Goal: Transaction & Acquisition: Subscribe to service/newsletter

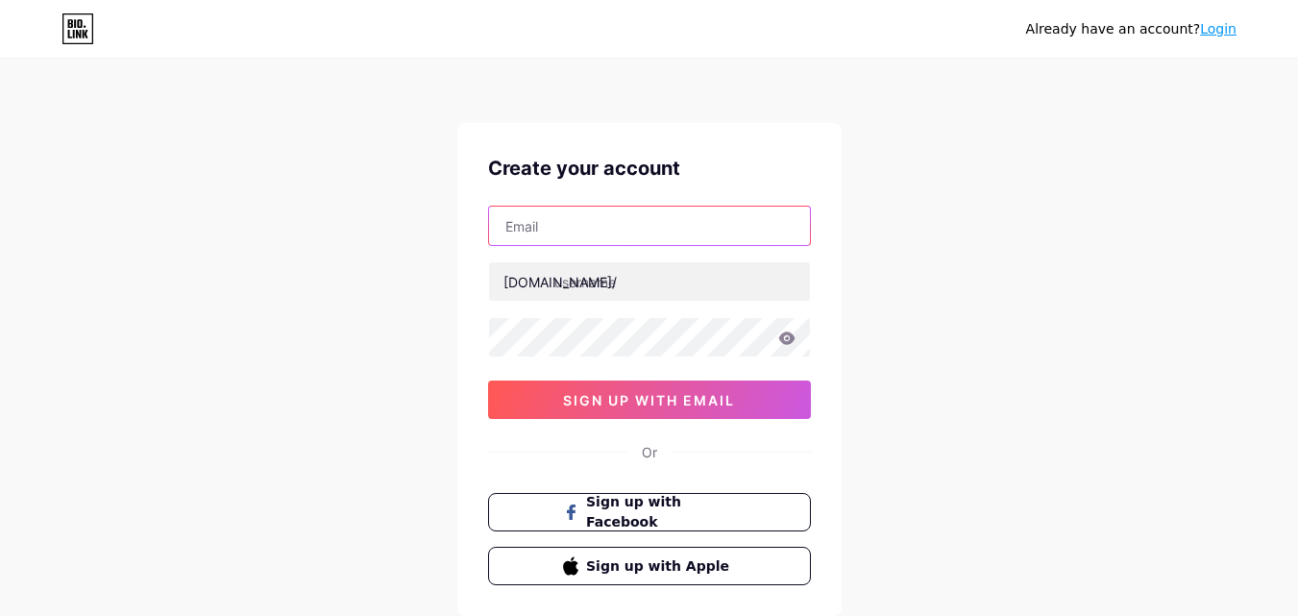
click at [622, 232] on input "text" at bounding box center [649, 226] width 321 height 38
paste input "[EMAIL_ADDRESS][DOMAIN_NAME]"
type input "[EMAIL_ADDRESS][DOMAIN_NAME]"
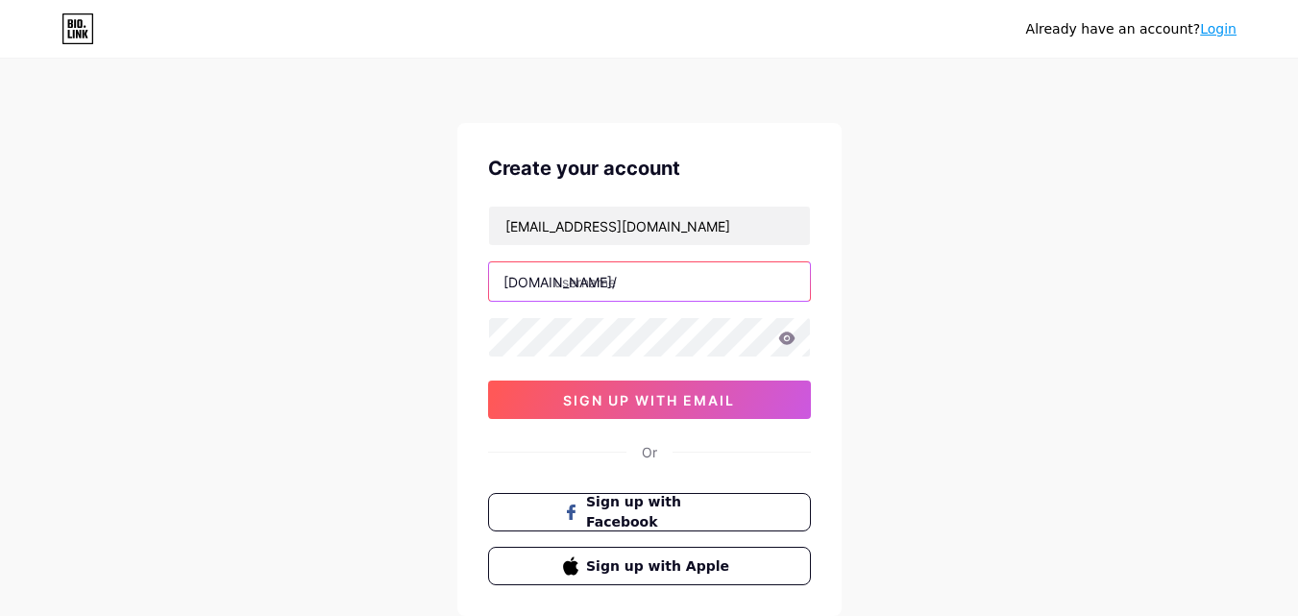
click at [657, 296] on input "text" at bounding box center [649, 281] width 321 height 38
paste input "ukdissertationhelp"
type input "ukdissertationhelp"
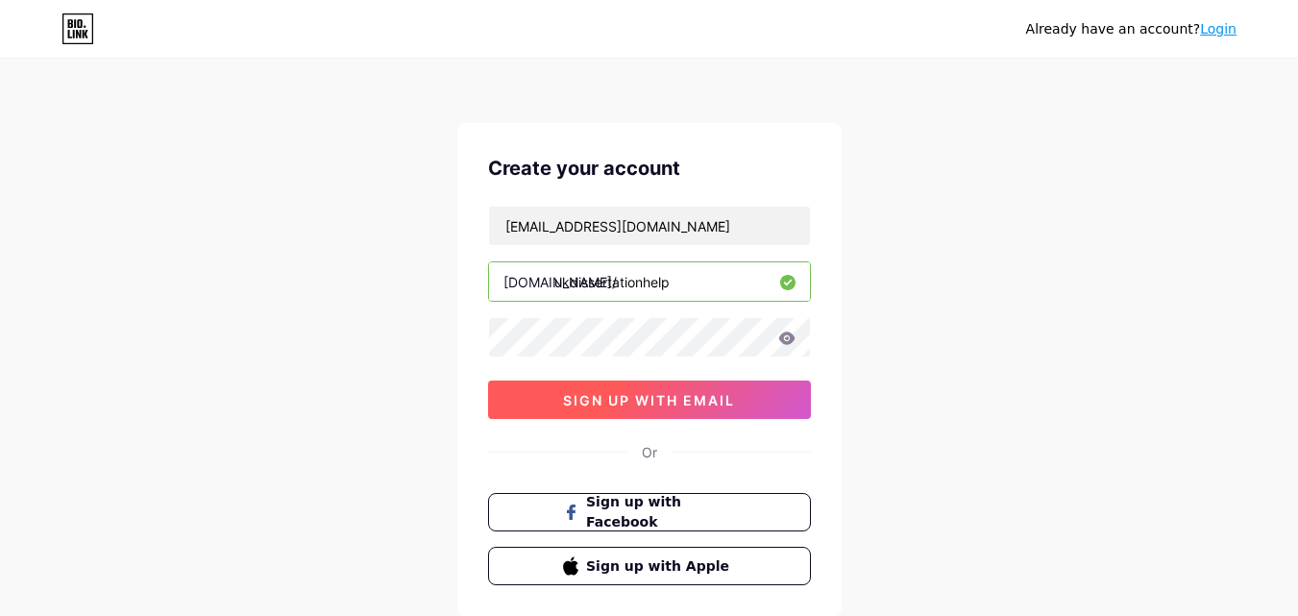
click at [521, 397] on button "sign up with email" at bounding box center [649, 399] width 323 height 38
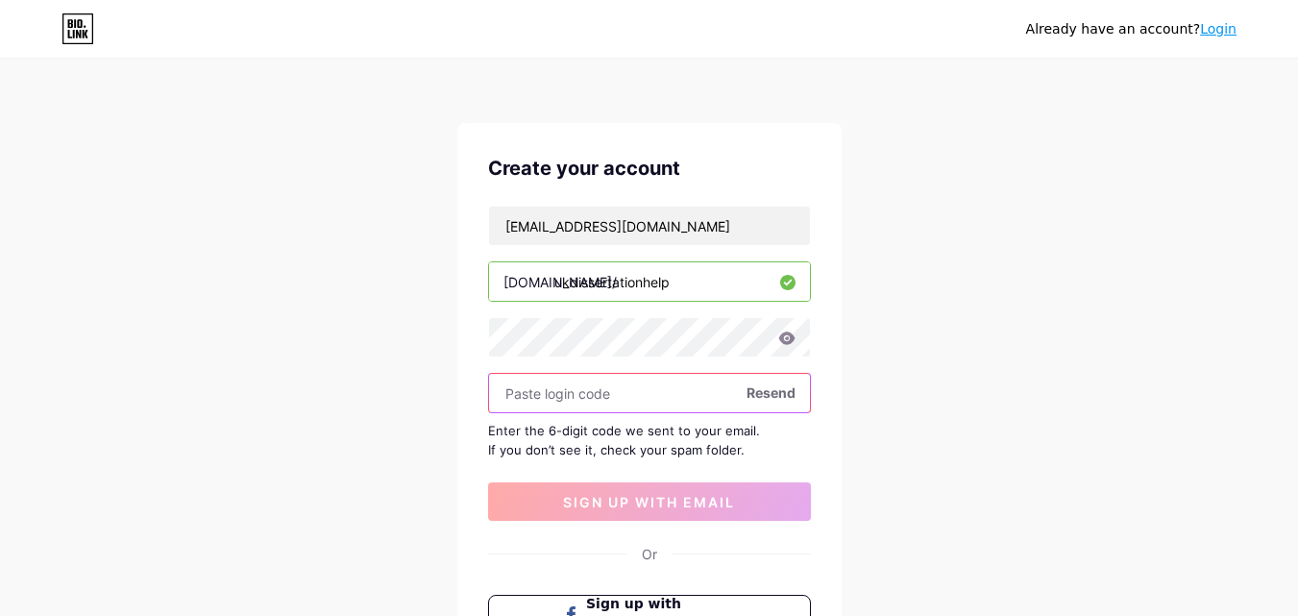
click at [618, 395] on input "text" at bounding box center [649, 393] width 321 height 38
paste input "912693"
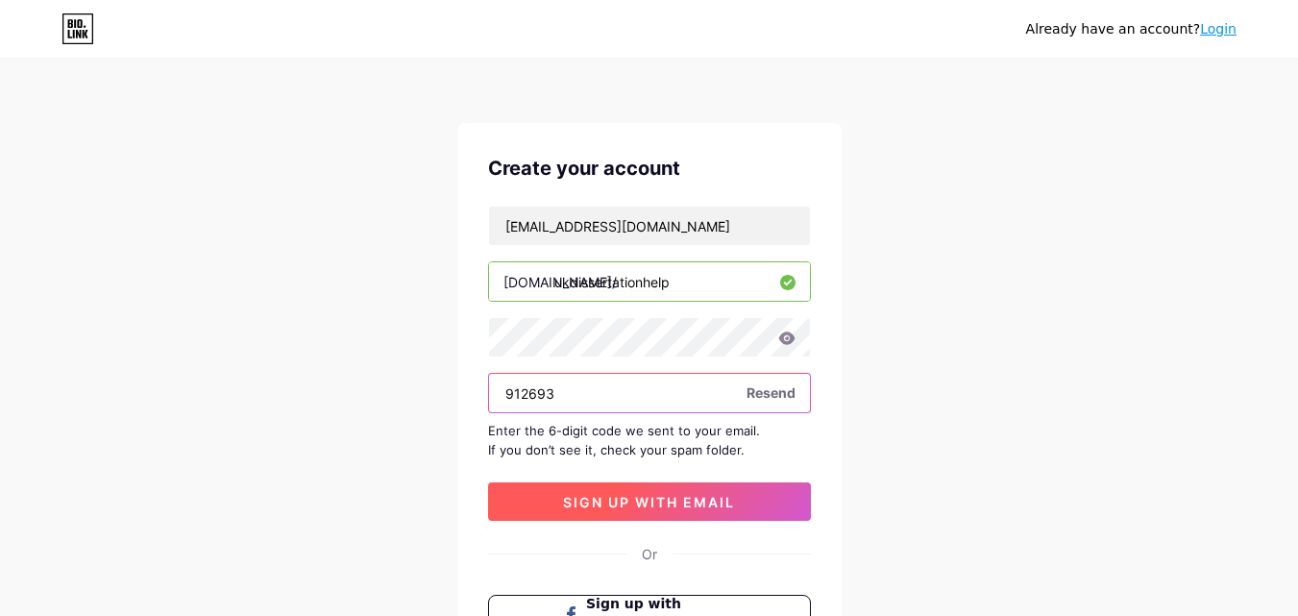
type input "912693"
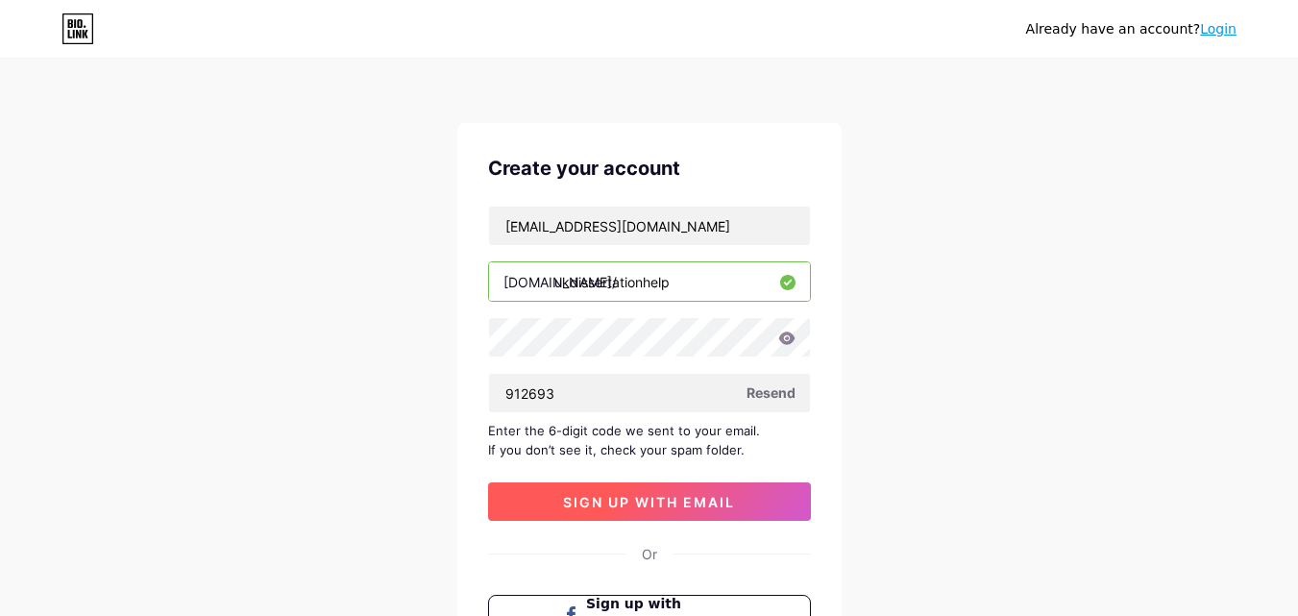
click at [613, 499] on span "sign up with email" at bounding box center [649, 502] width 172 height 16
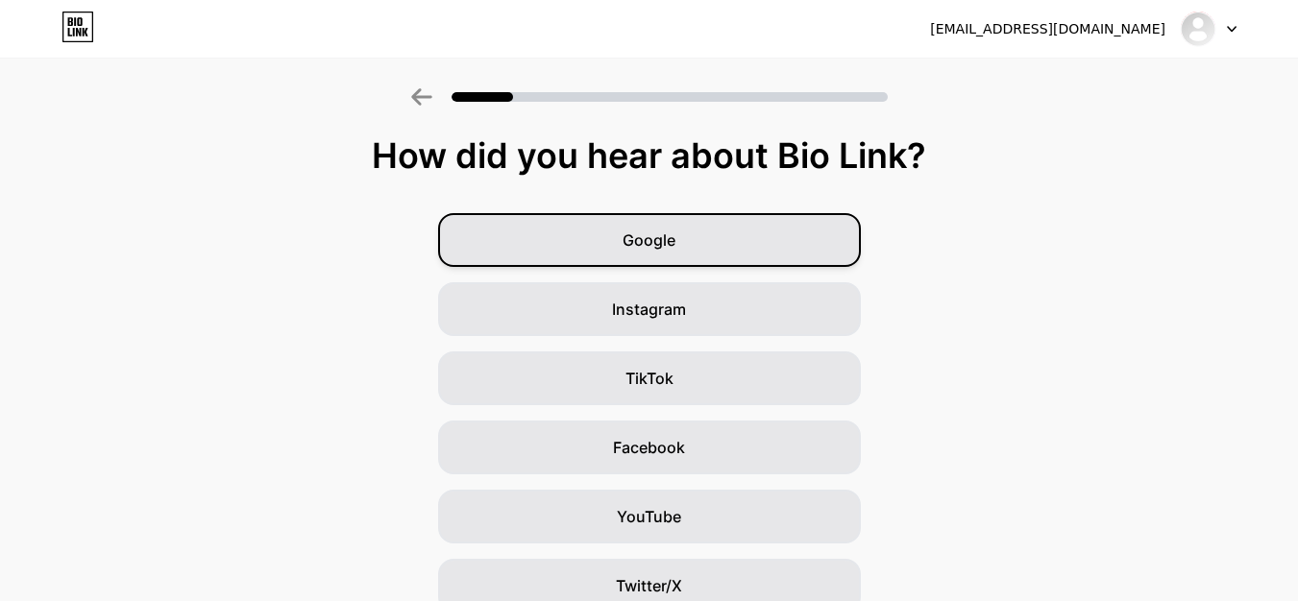
click at [690, 243] on div "Google" at bounding box center [649, 240] width 423 height 54
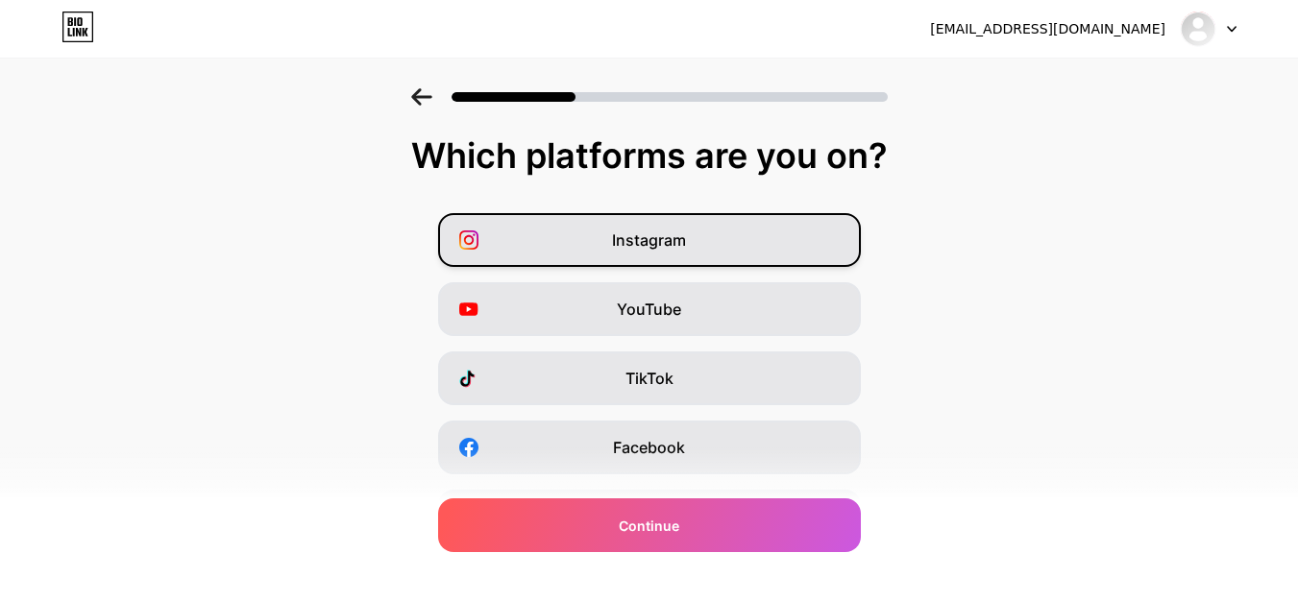
click at [710, 242] on div "Instagram" at bounding box center [649, 240] width 423 height 54
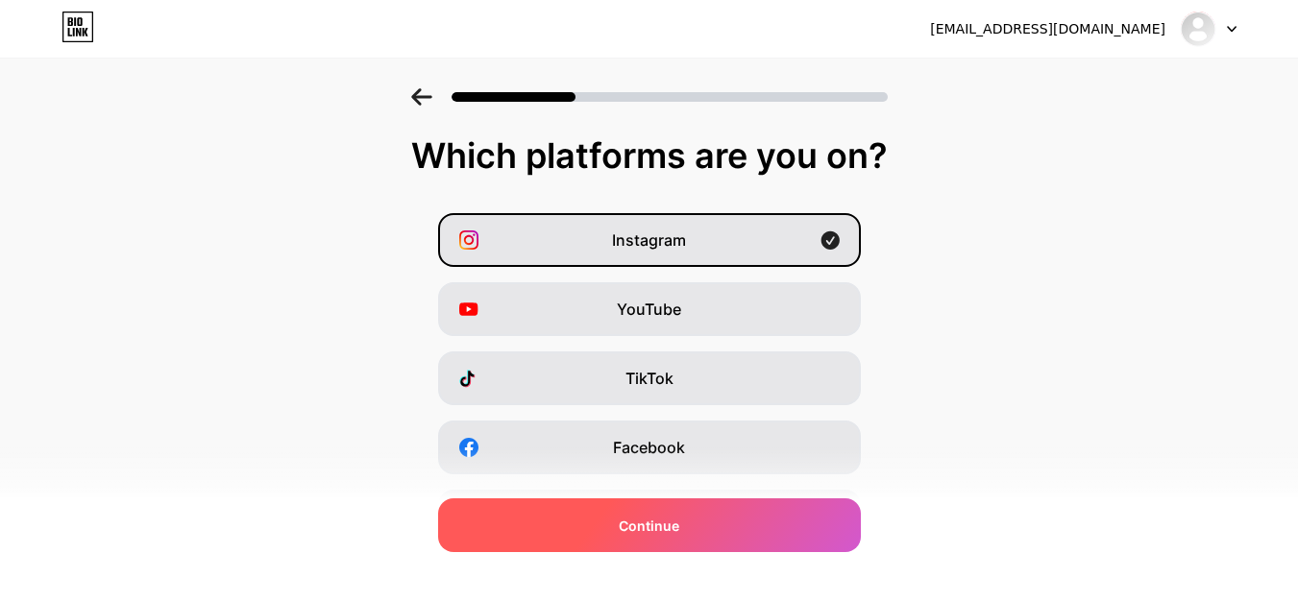
click at [731, 533] on div "Continue" at bounding box center [649, 525] width 423 height 54
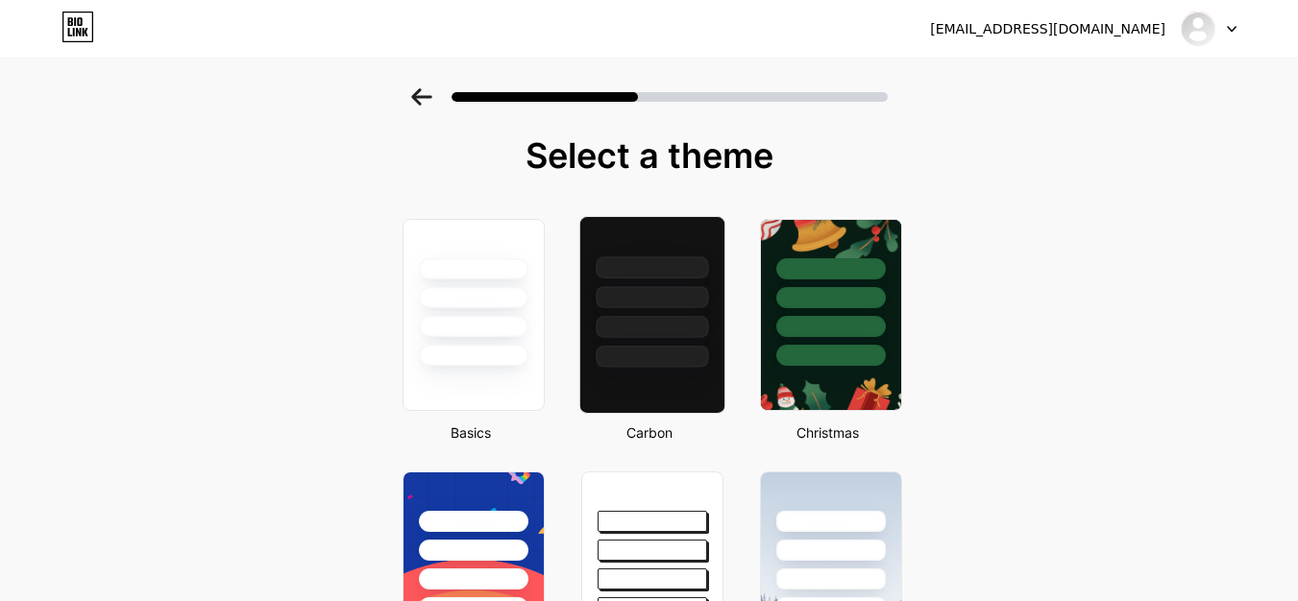
click at [670, 361] on div at bounding box center [652, 357] width 112 height 22
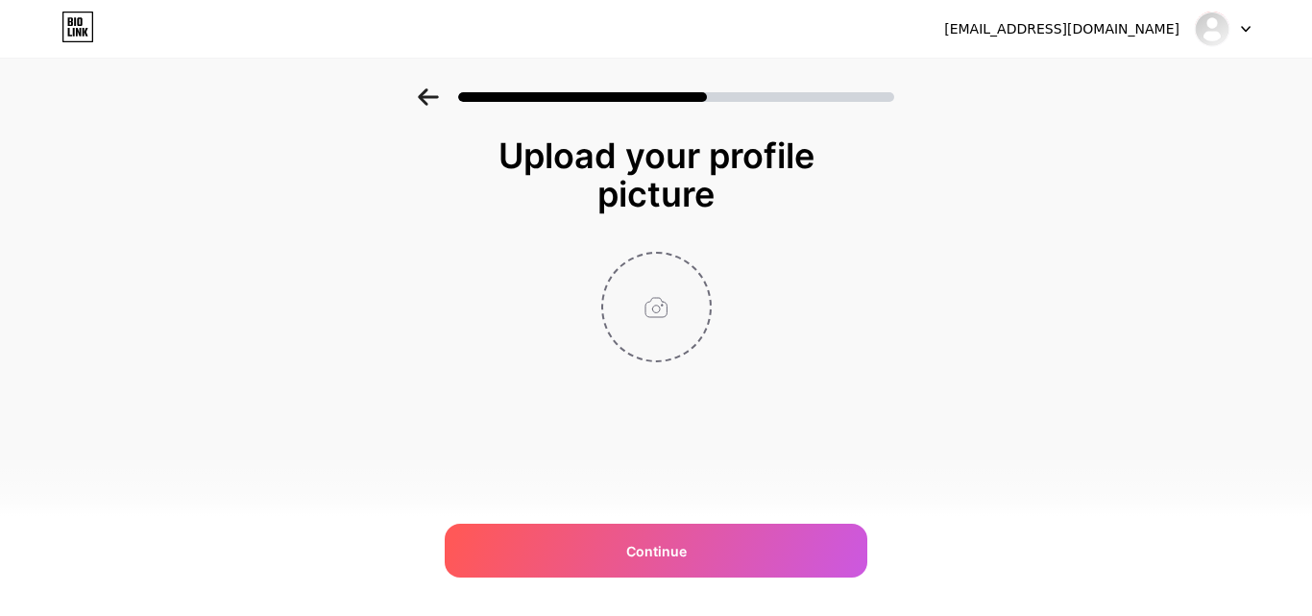
click at [673, 274] on input "file" at bounding box center [656, 307] width 107 height 107
type input "C:\fakepath\uk dissertation help.png"
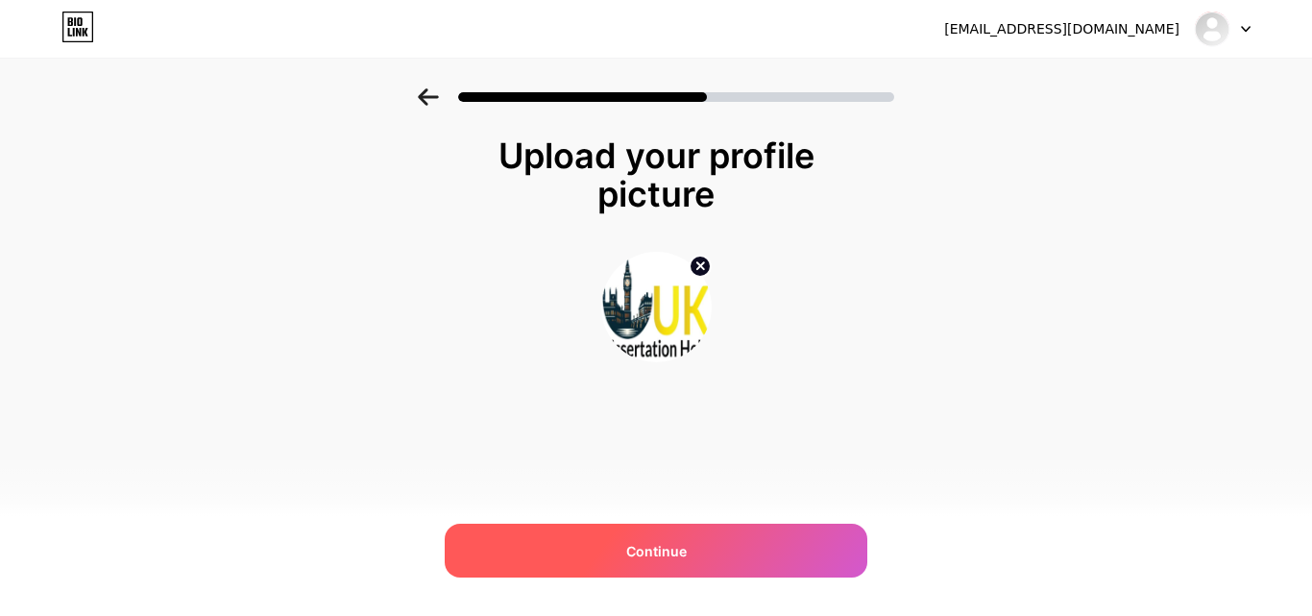
click at [714, 552] on div "Continue" at bounding box center [656, 550] width 423 height 54
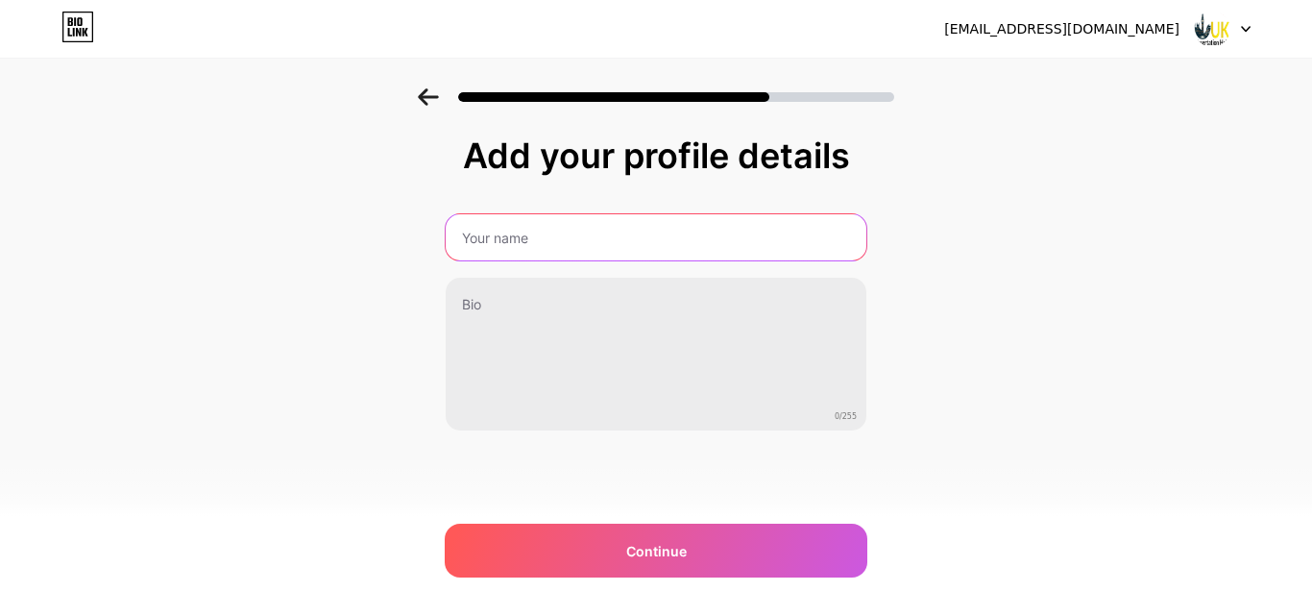
click at [703, 255] on input "text" at bounding box center [656, 237] width 421 height 46
paste input "UK Dissertation Help"
type input "UK Dissertation Help"
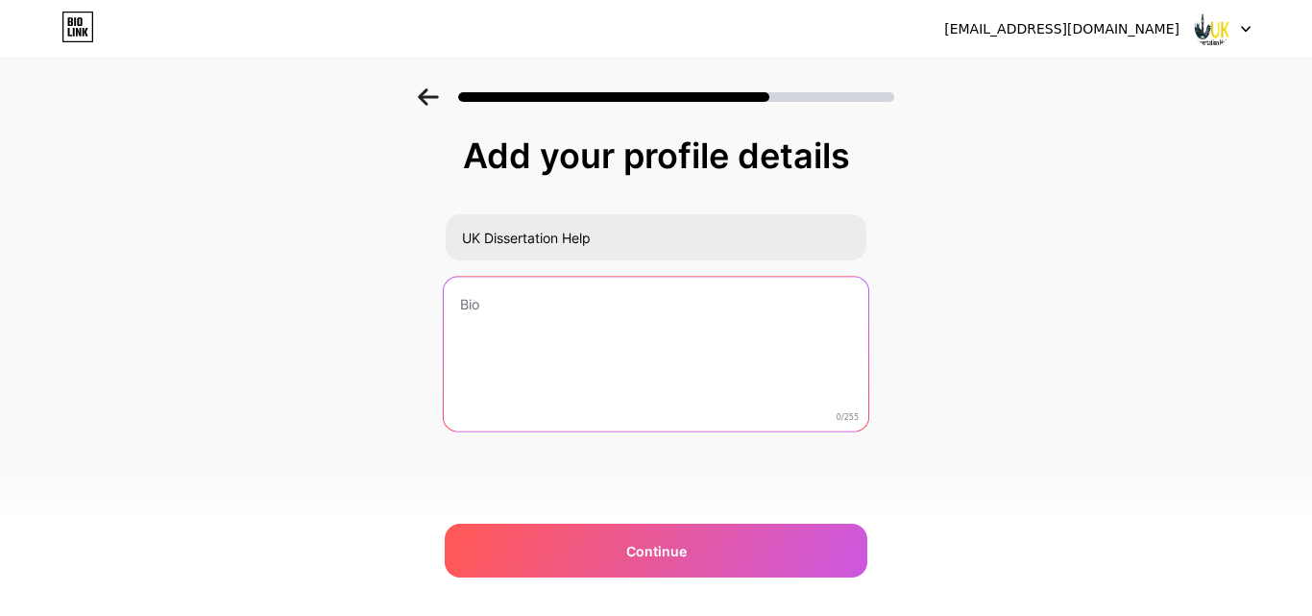
click at [554, 379] on textarea at bounding box center [656, 355] width 425 height 157
paste textarea "ChatGPT said: UK Dissertation Help is a trusted academic support company offeri…"
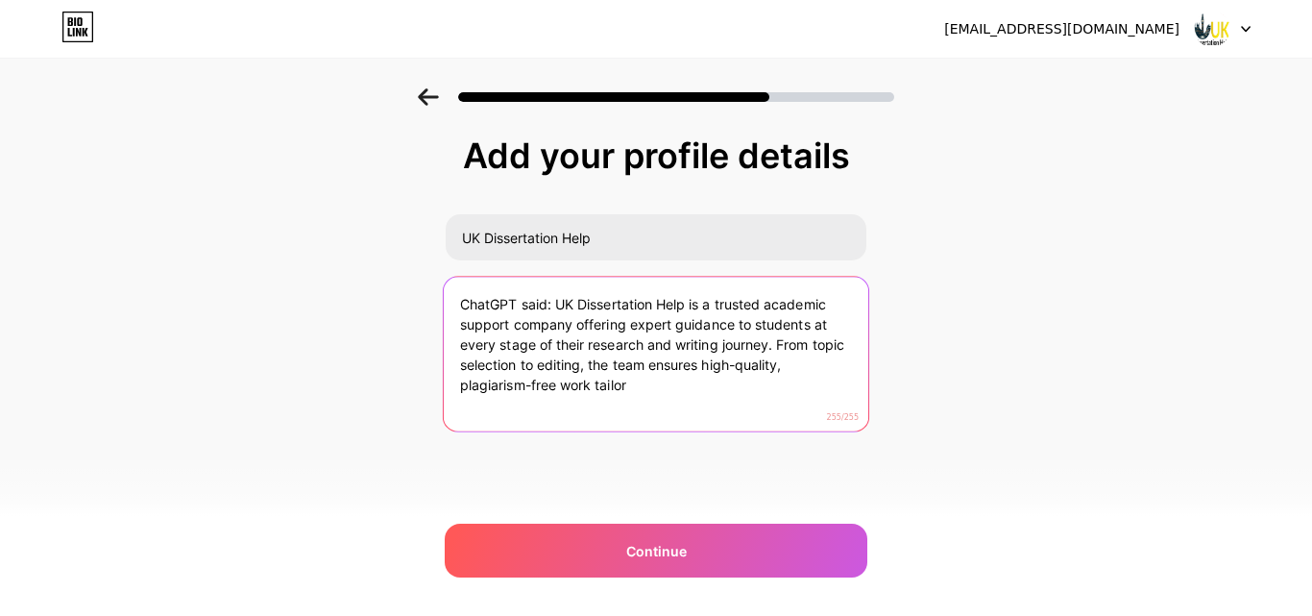
drag, startPoint x: 781, startPoint y: 347, endPoint x: 795, endPoint y: 378, distance: 34.8
click at [795, 378] on textarea "ChatGPT said: UK Dissertation Help is a trusted academic support company offeri…" at bounding box center [656, 355] width 425 height 157
type textarea "ChatGPT said: UK Dissertation Help is a trusted academic support company offeri…"
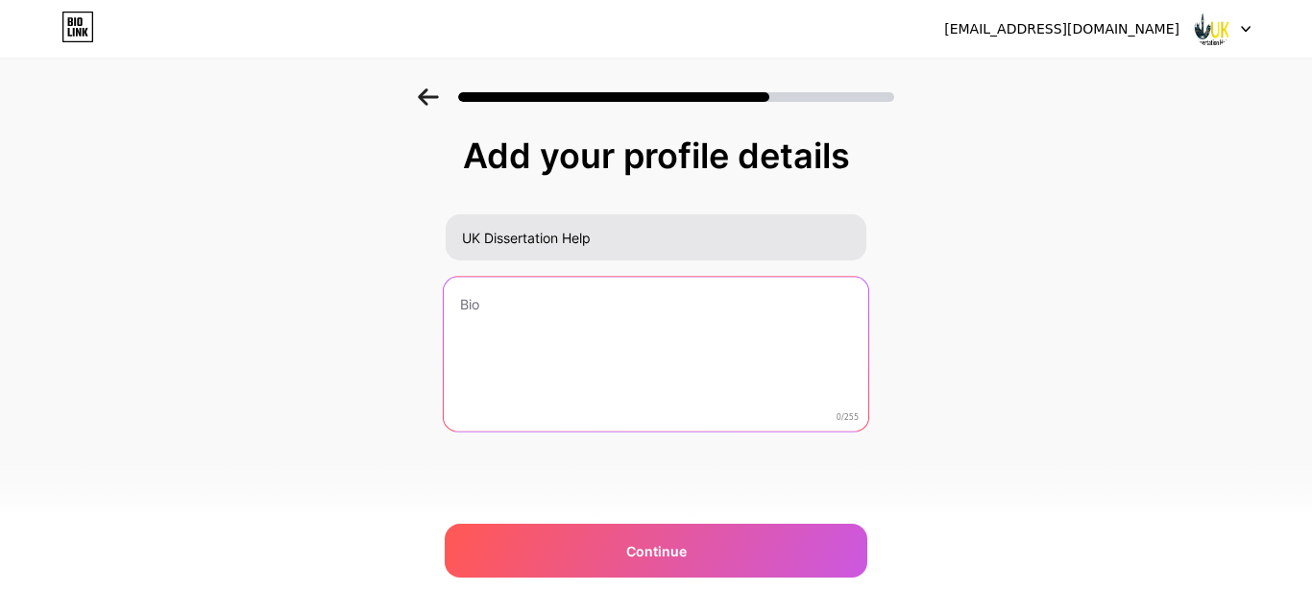
paste textarea "UK Dissertation Help is a trusted academic support company offering expert guid…"
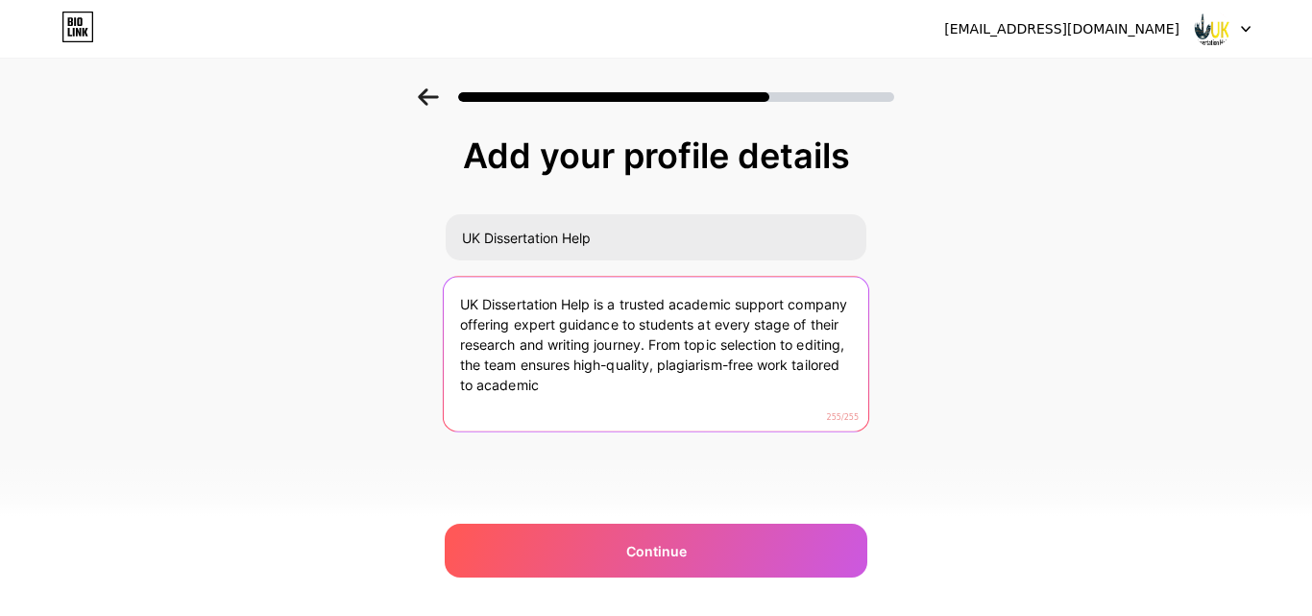
drag, startPoint x: 650, startPoint y: 351, endPoint x: 665, endPoint y: 378, distance: 31.4
click at [665, 378] on textarea "UK Dissertation Help is a trusted academic support company offering expert guid…" at bounding box center [656, 355] width 425 height 157
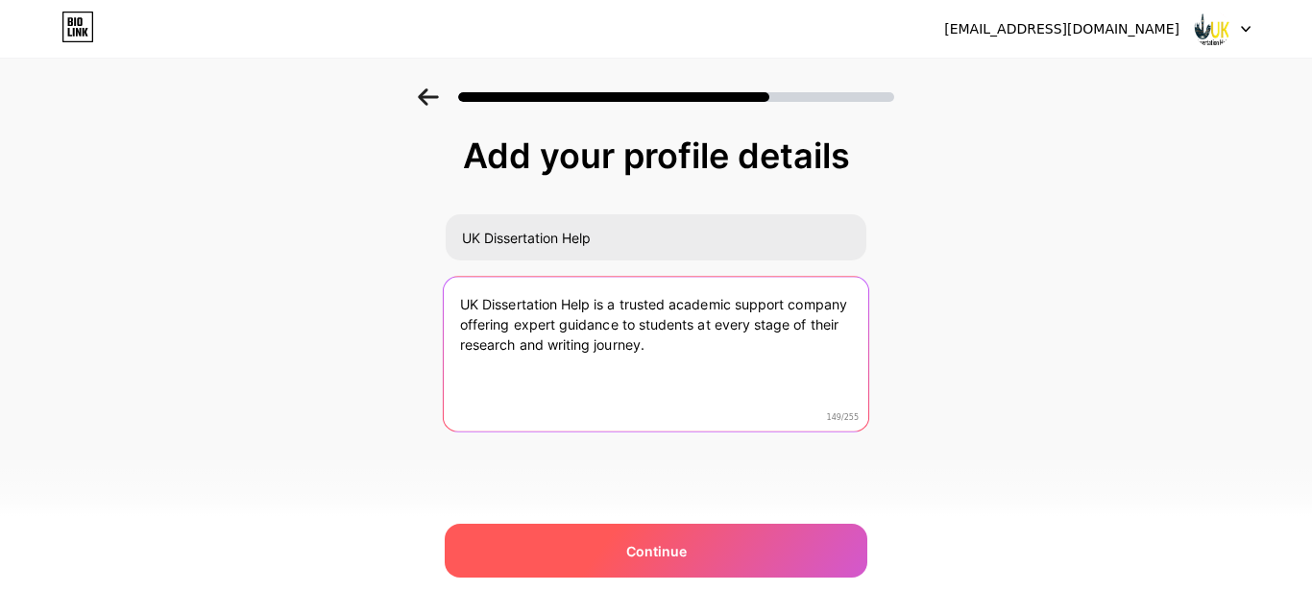
type textarea "UK Dissertation Help is a trusted academic support company offering expert guid…"
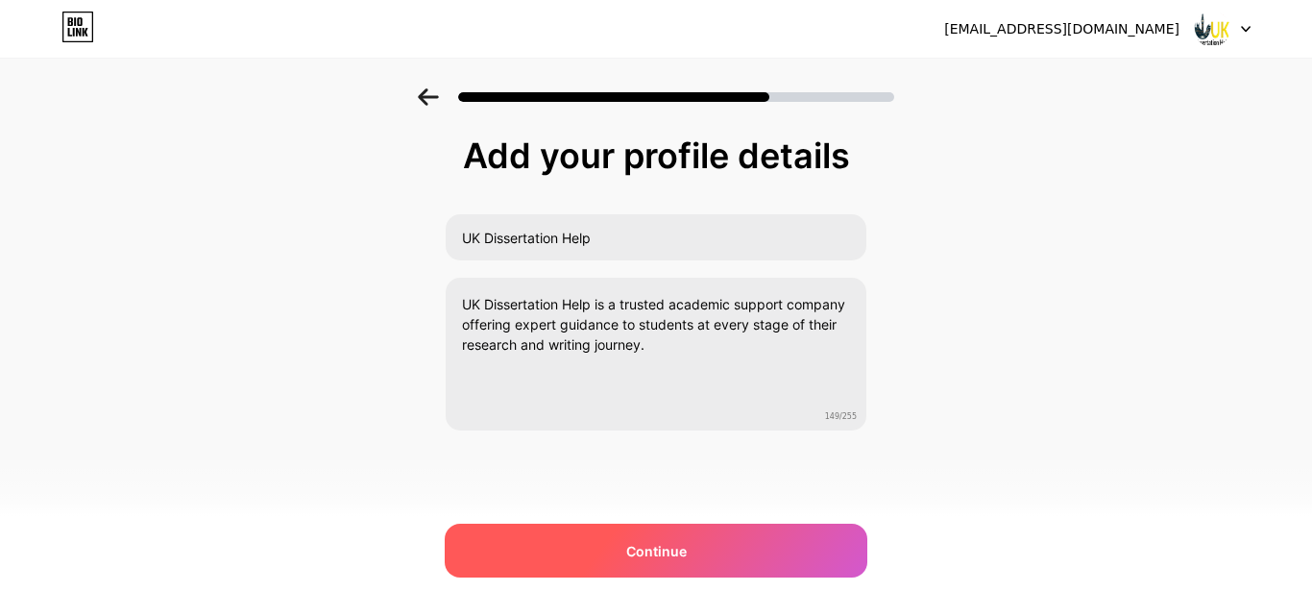
click at [659, 560] on span "Continue" at bounding box center [656, 551] width 61 height 20
click at [1236, 26] on div at bounding box center [1223, 29] width 56 height 35
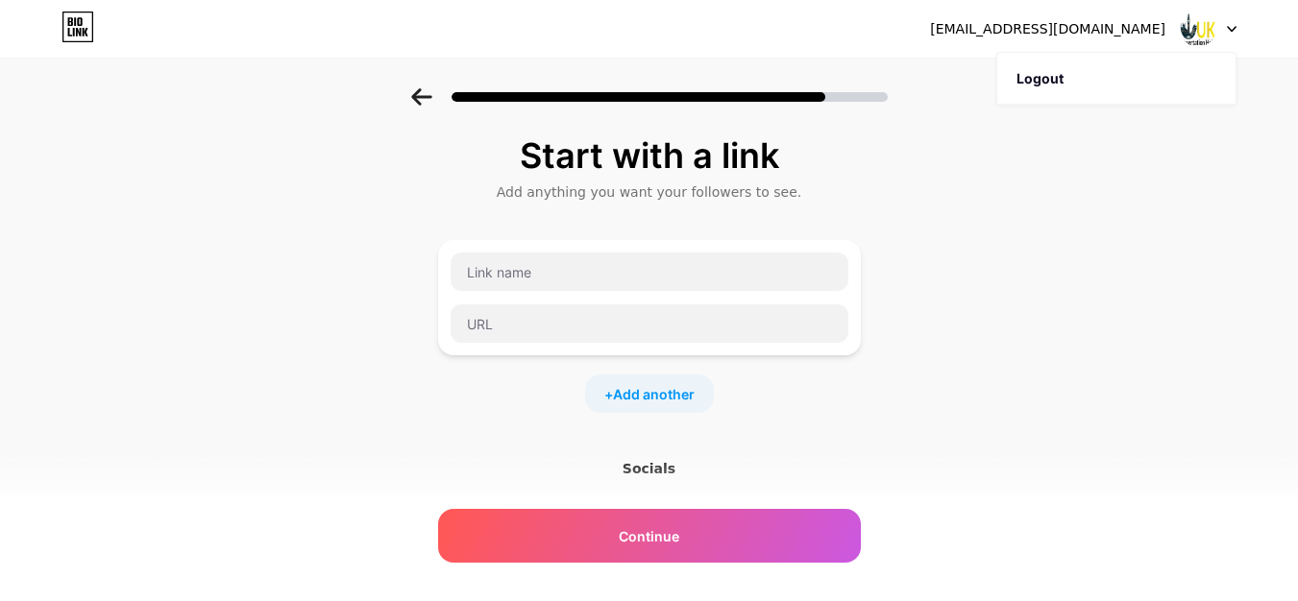
click at [656, 302] on div at bounding box center [650, 298] width 400 height 92
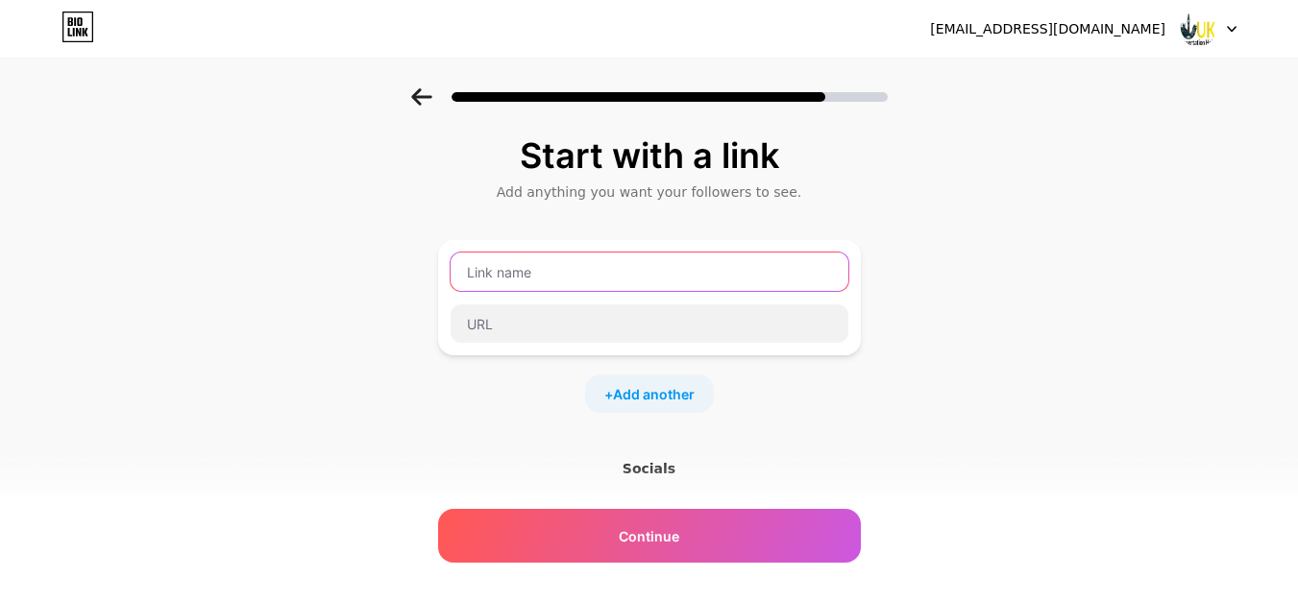
click at [645, 277] on input "text" at bounding box center [649, 272] width 398 height 38
paste input "Best Dissertation Writing Services"
type input "Best Dissertation Writing Services"
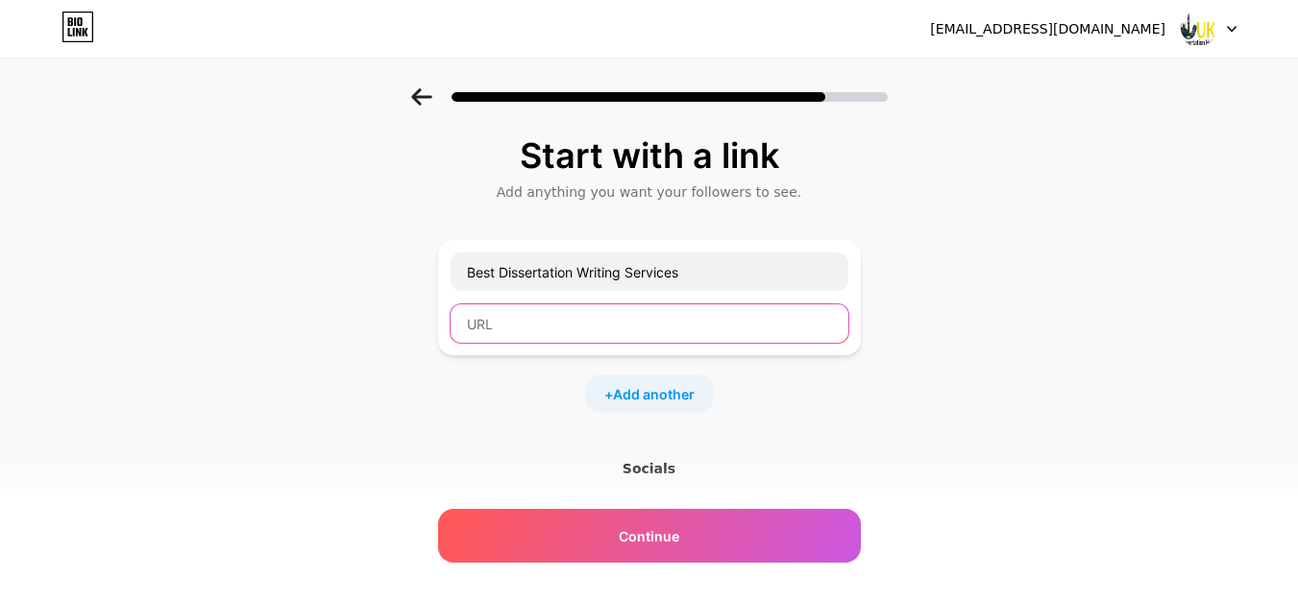
click at [628, 318] on input "text" at bounding box center [649, 323] width 398 height 38
paste input "https://ukdissertationhelp.uk/"
type input "https://ukdissertationhelp.uk/"
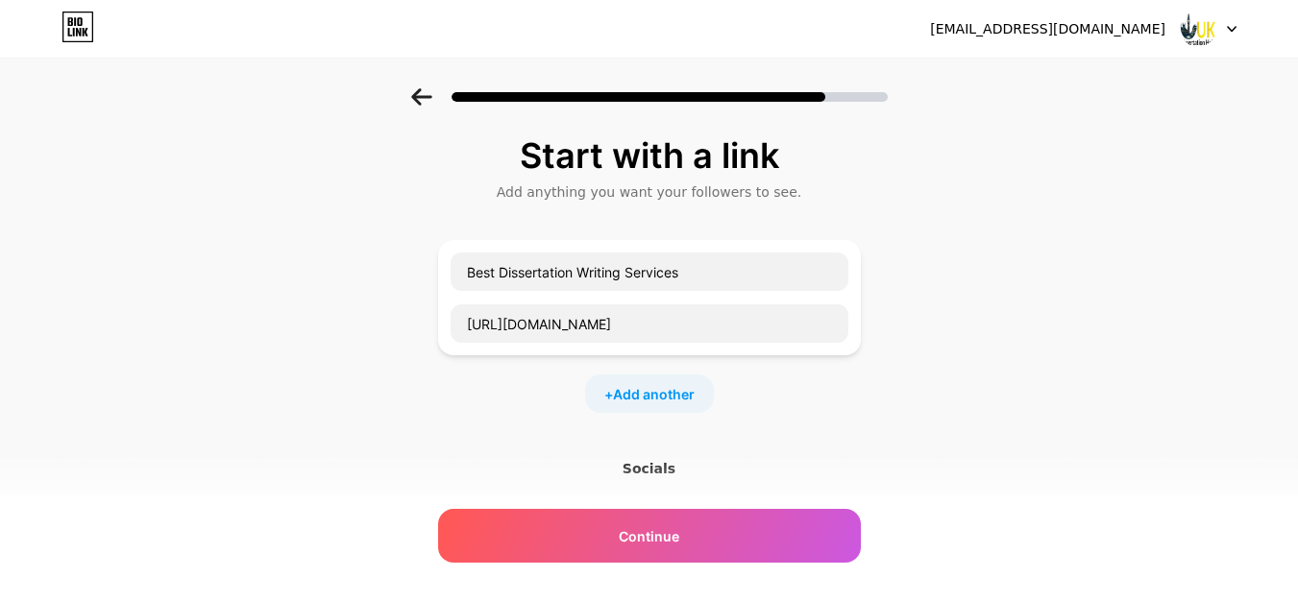
click at [667, 474] on div "Socials" at bounding box center [649, 468] width 423 height 19
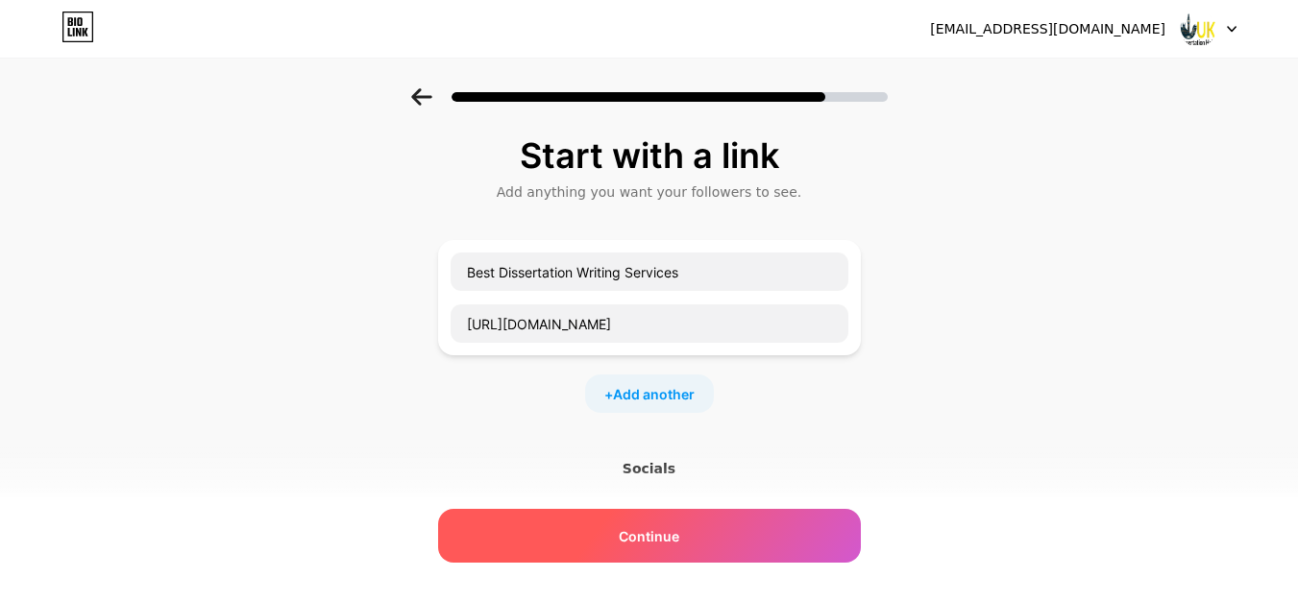
click at [664, 534] on span "Continue" at bounding box center [649, 536] width 61 height 20
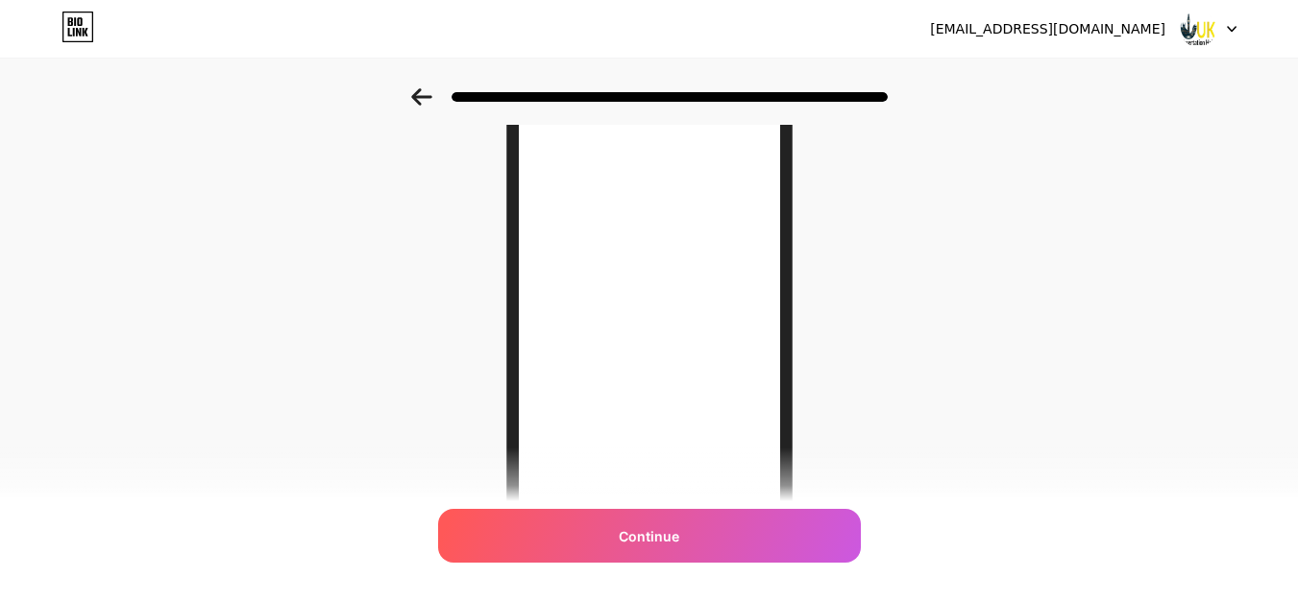
scroll to position [76, 0]
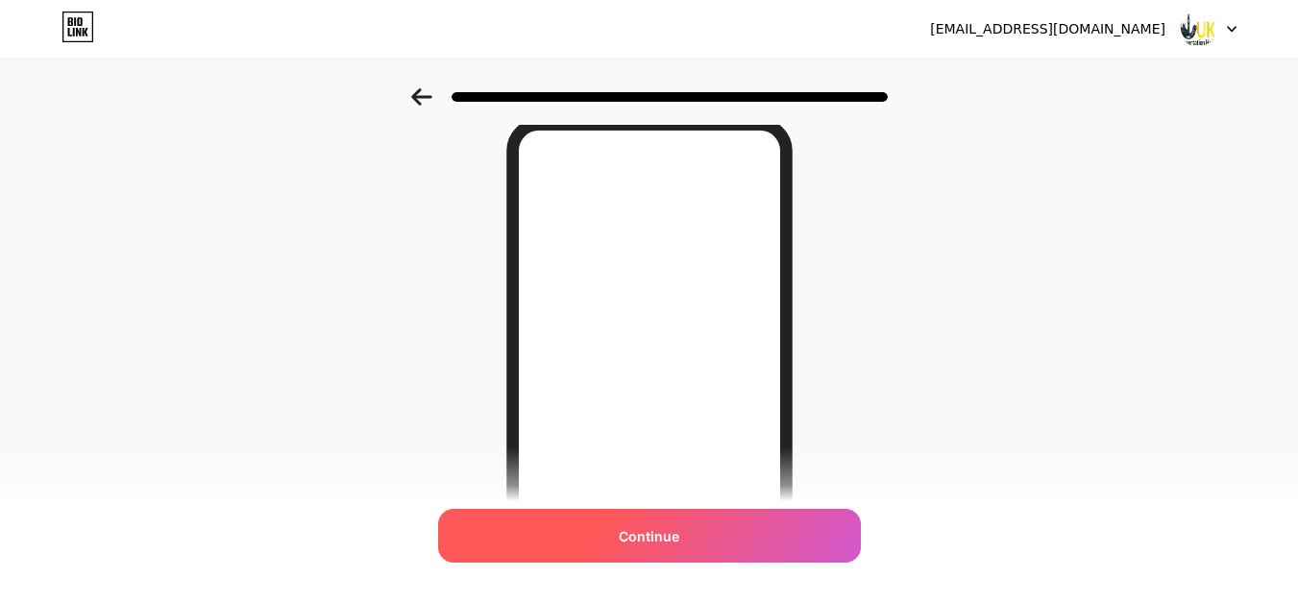
click at [695, 556] on div "Continue" at bounding box center [649, 536] width 423 height 54
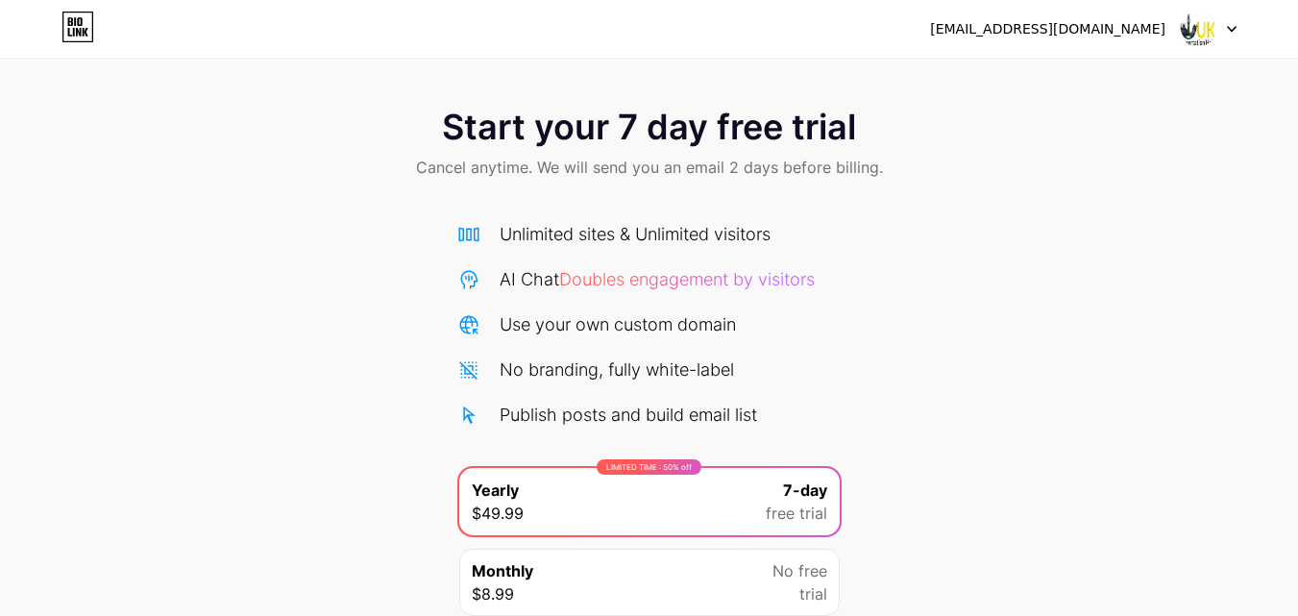
click at [1225, 28] on div at bounding box center [1208, 29] width 56 height 35
click at [1189, 32] on img at bounding box center [1197, 29] width 36 height 36
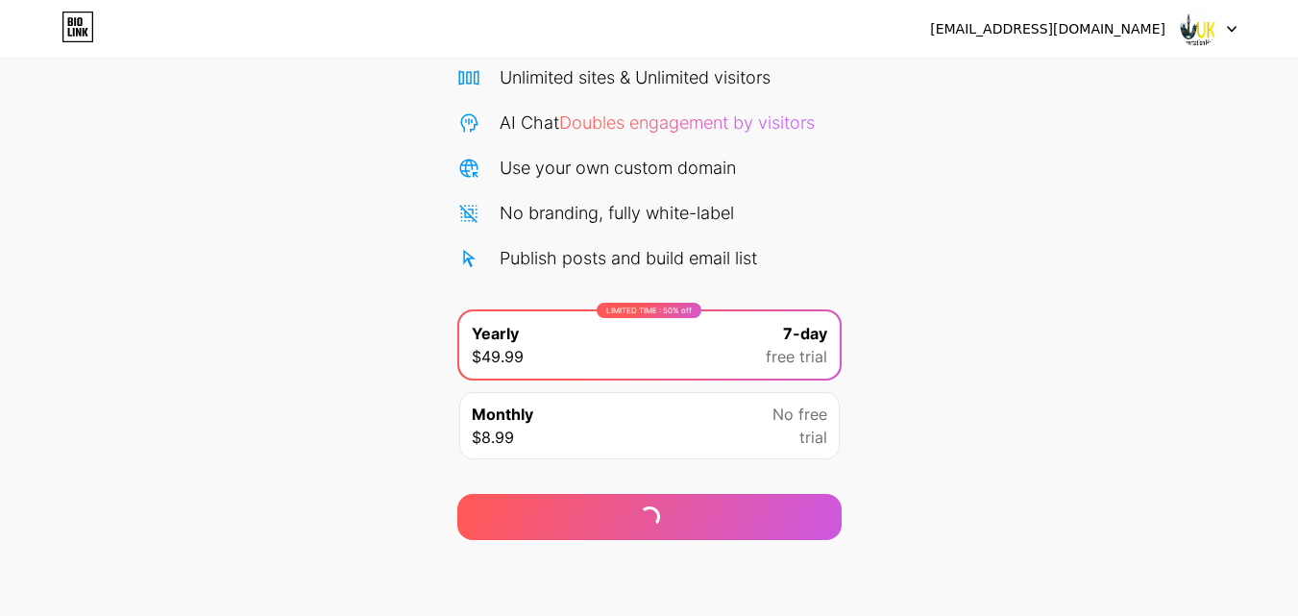
scroll to position [158, 0]
click at [77, 38] on icon at bounding box center [77, 27] width 33 height 31
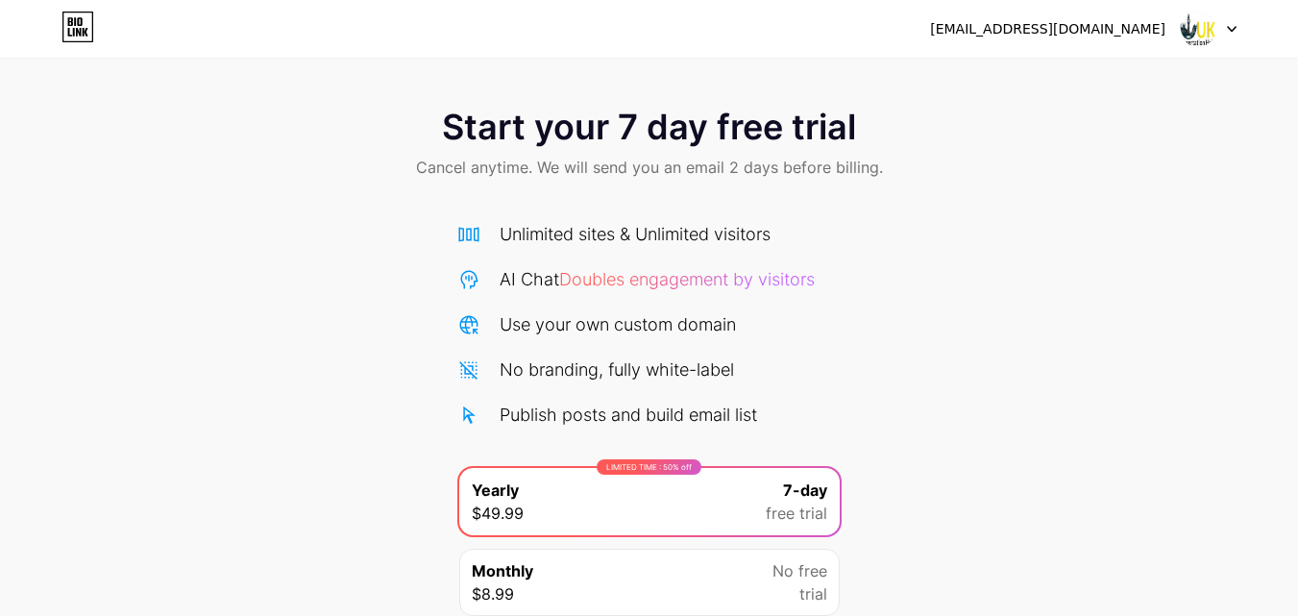
scroll to position [158, 0]
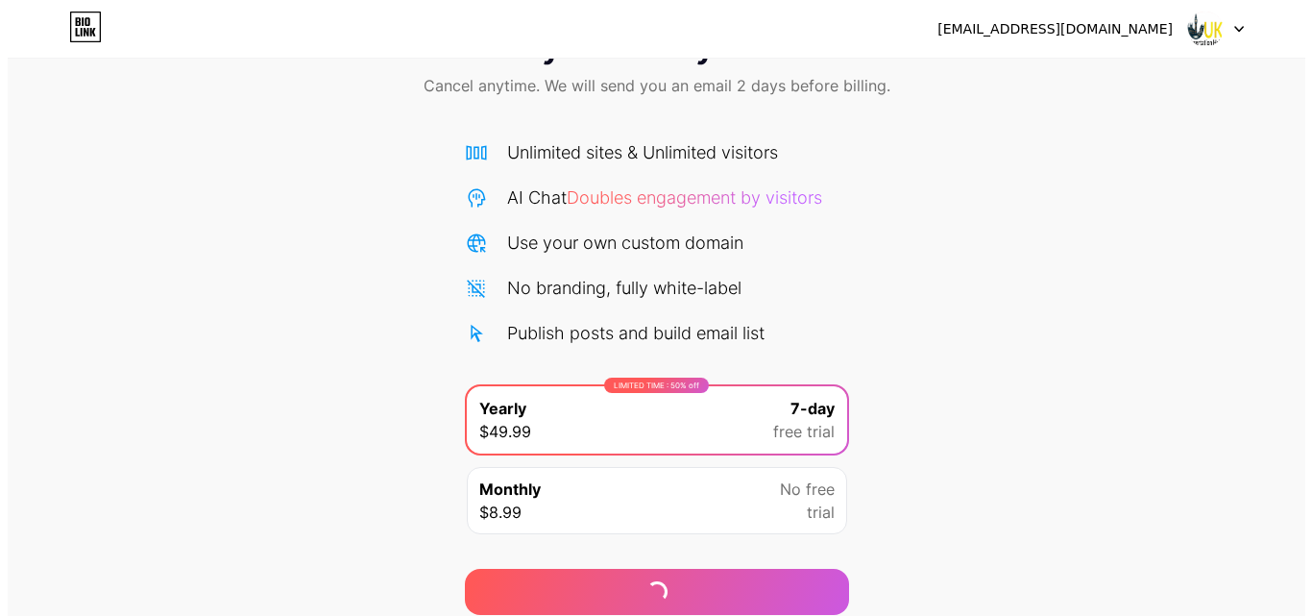
scroll to position [158, 0]
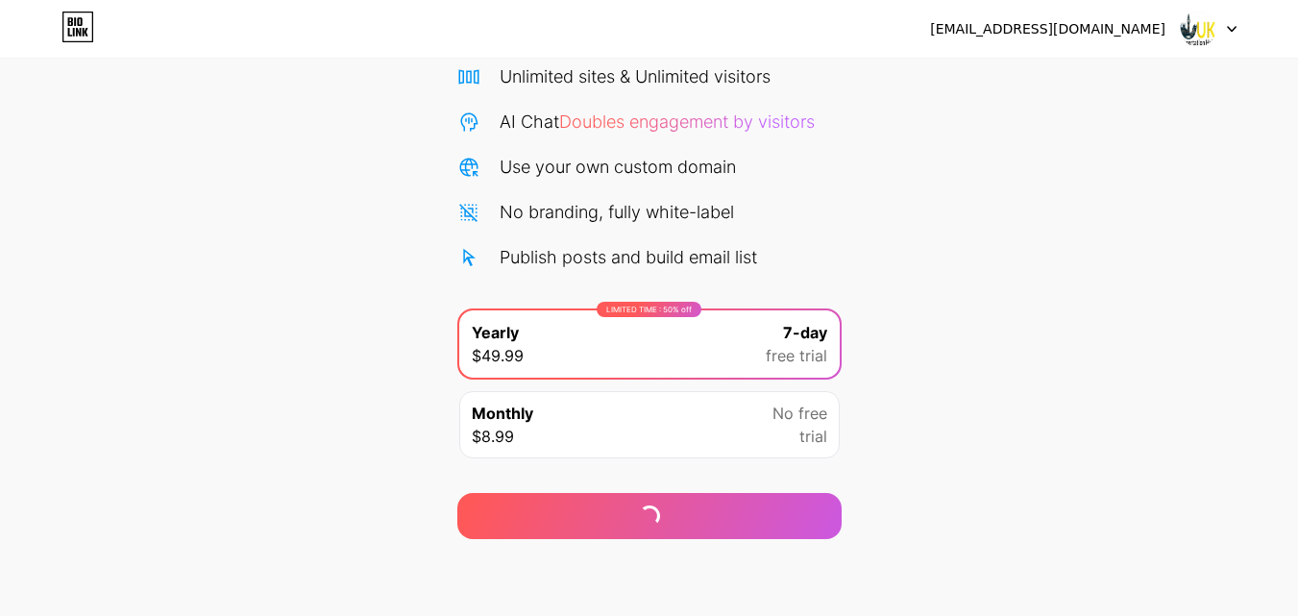
click at [693, 339] on div "LIMITED TIME : 50% off Yearly $49.99 7-day free trial" at bounding box center [649, 343] width 380 height 67
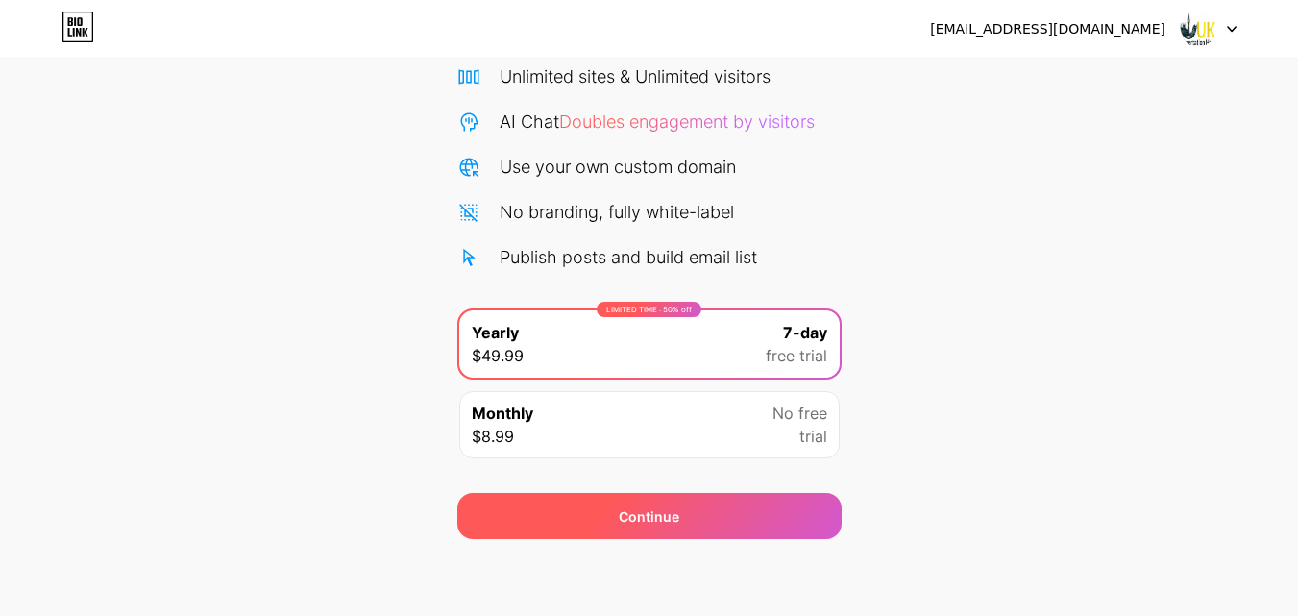
click at [681, 532] on div "Continue" at bounding box center [649, 516] width 384 height 46
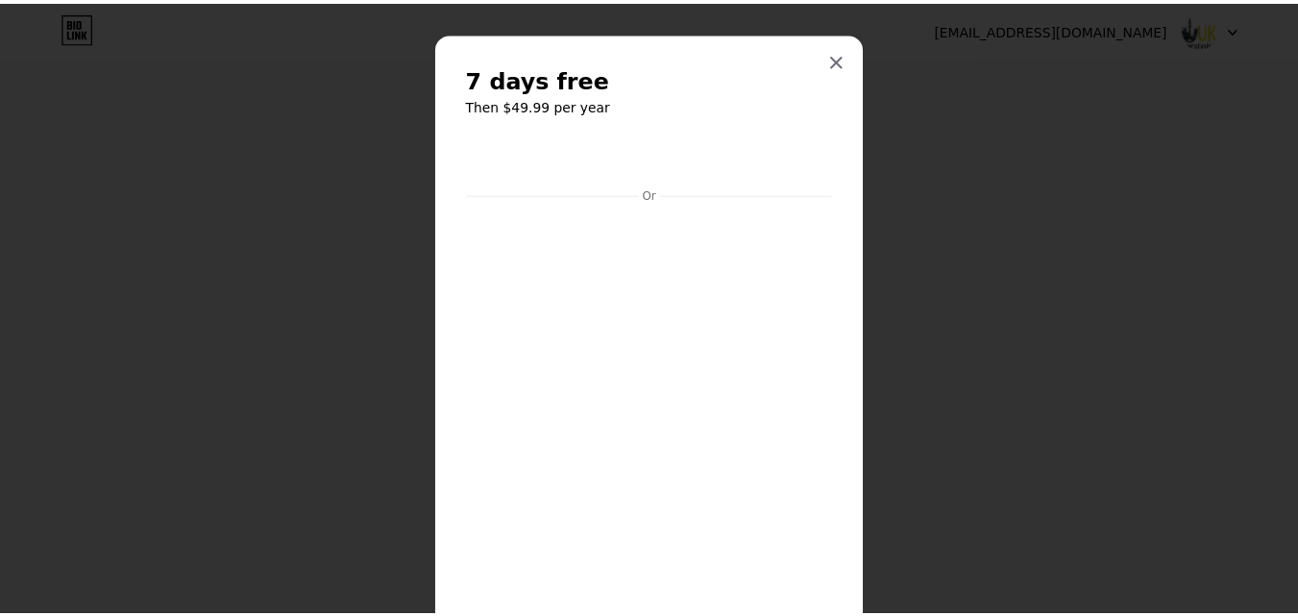
scroll to position [0, 0]
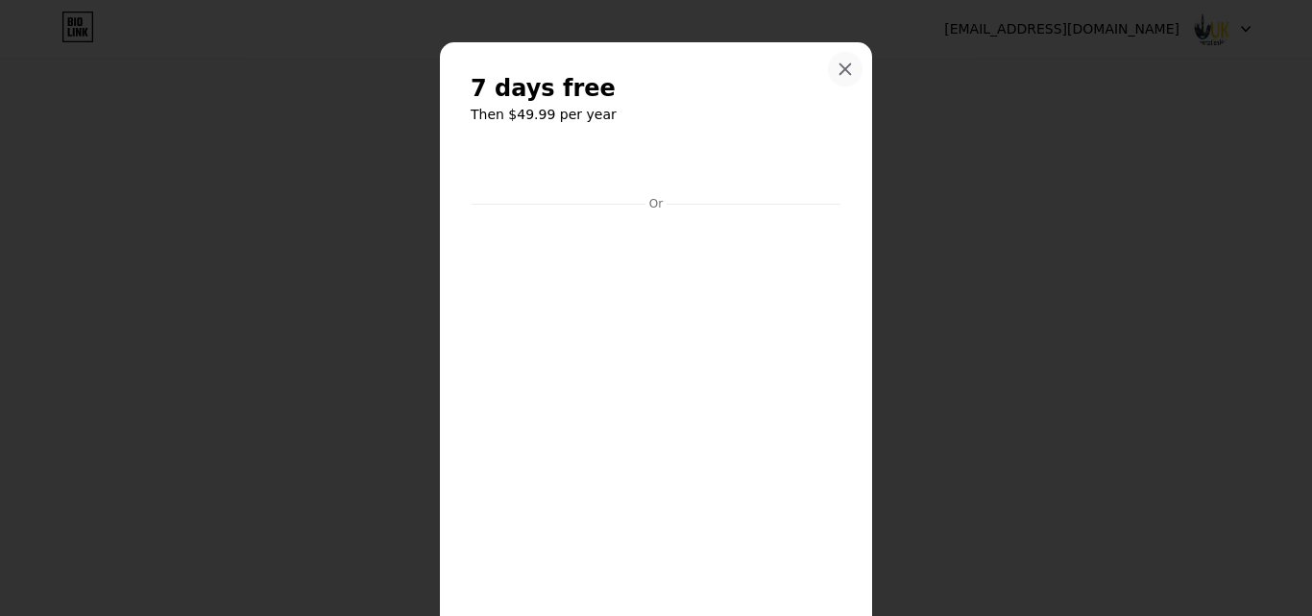
click at [838, 76] on icon at bounding box center [845, 68] width 15 height 15
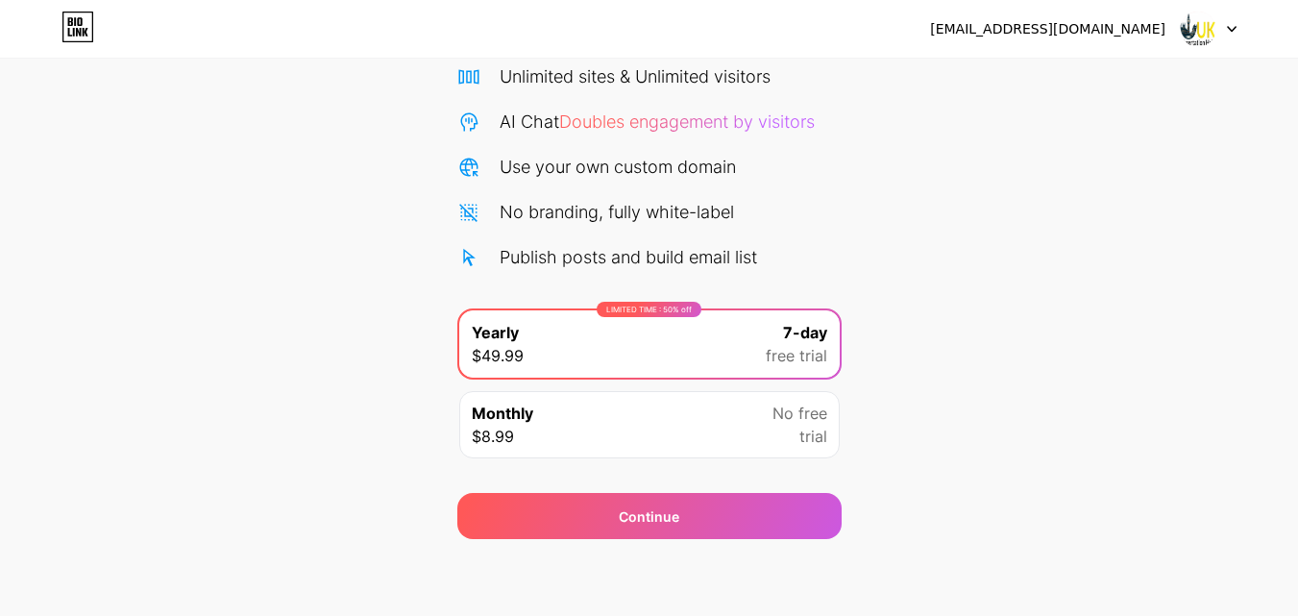
click at [1150, 30] on div "[EMAIL_ADDRESS][DOMAIN_NAME]" at bounding box center [1047, 29] width 235 height 20
